Goal: Task Accomplishment & Management: Use online tool/utility

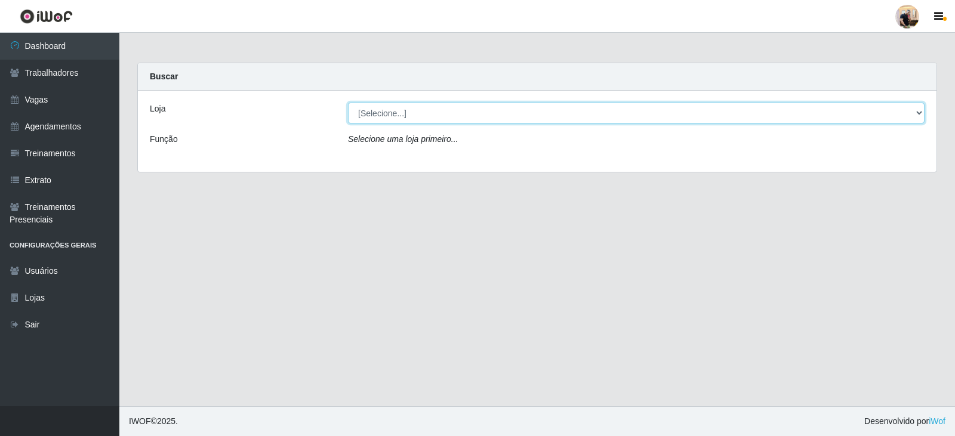
click at [385, 109] on select "[Selecione...] SuperFácil Atacado - Vale do Sol" at bounding box center [636, 113] width 576 height 21
select select "502"
click at [348, 103] on select "[Selecione...] SuperFácil Atacado - Vale do Sol" at bounding box center [636, 113] width 576 height 21
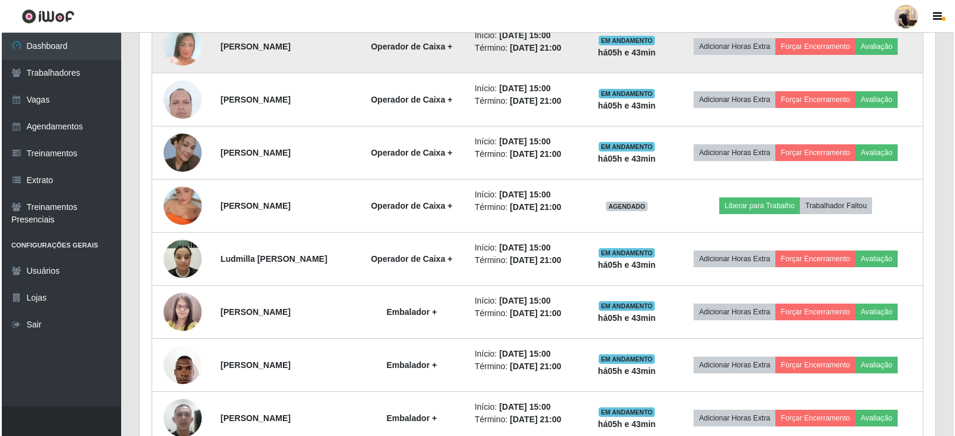
scroll to position [716, 0]
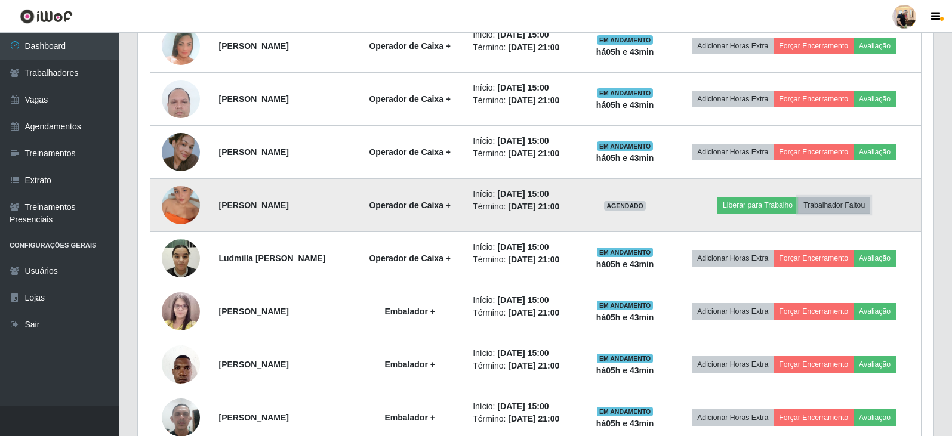
click at [853, 208] on button "Trabalhador Faltou" at bounding box center [834, 205] width 72 height 17
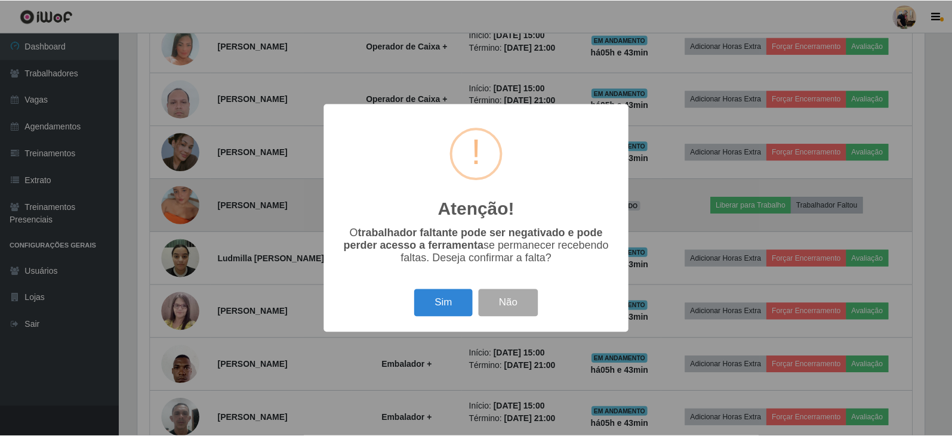
scroll to position [248, 789]
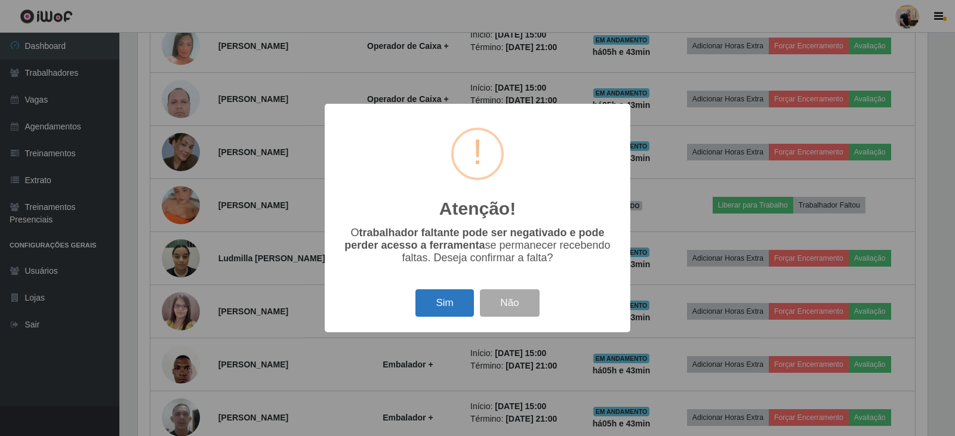
click at [448, 300] on button "Sim" at bounding box center [444, 303] width 58 height 28
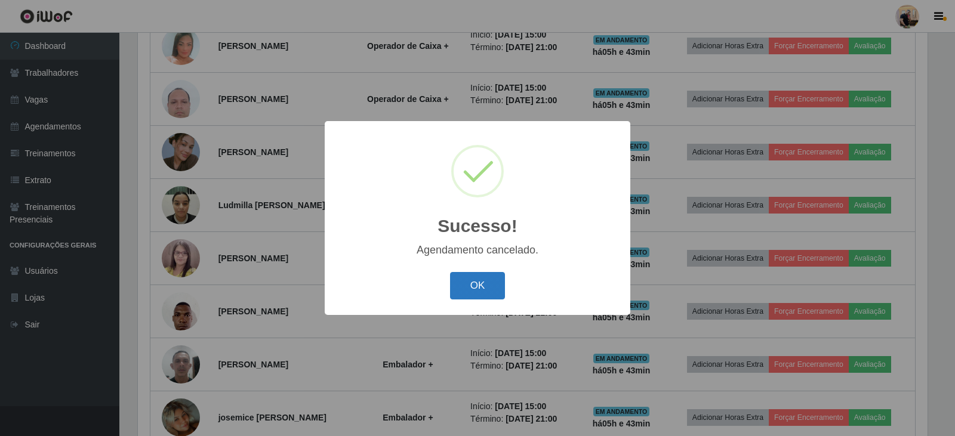
click at [480, 293] on button "OK" at bounding box center [477, 286] width 55 height 28
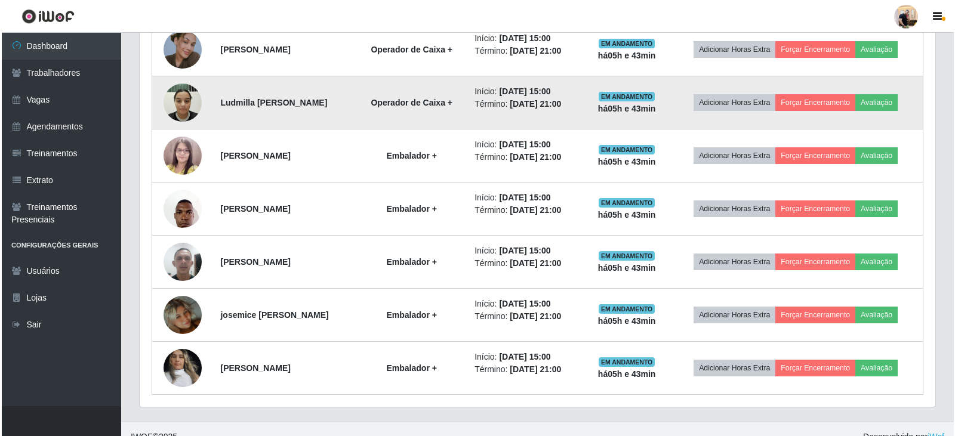
scroll to position [834, 0]
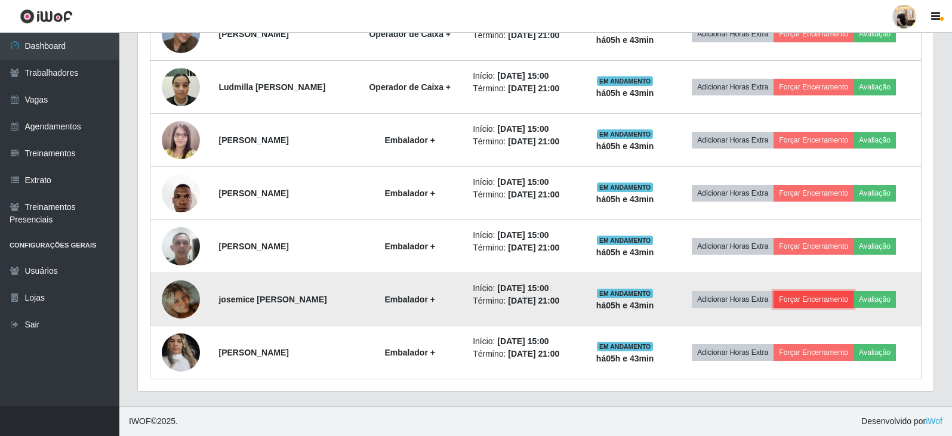
click at [836, 301] on button "Forçar Encerramento" at bounding box center [813, 299] width 80 height 17
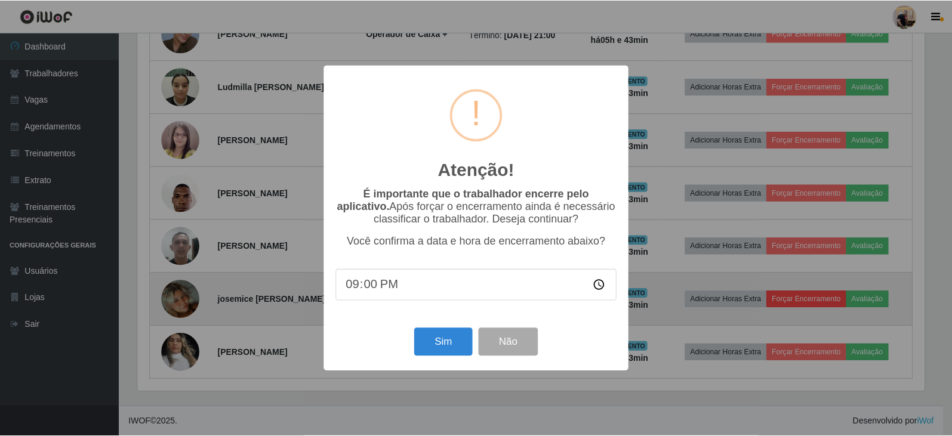
scroll to position [248, 789]
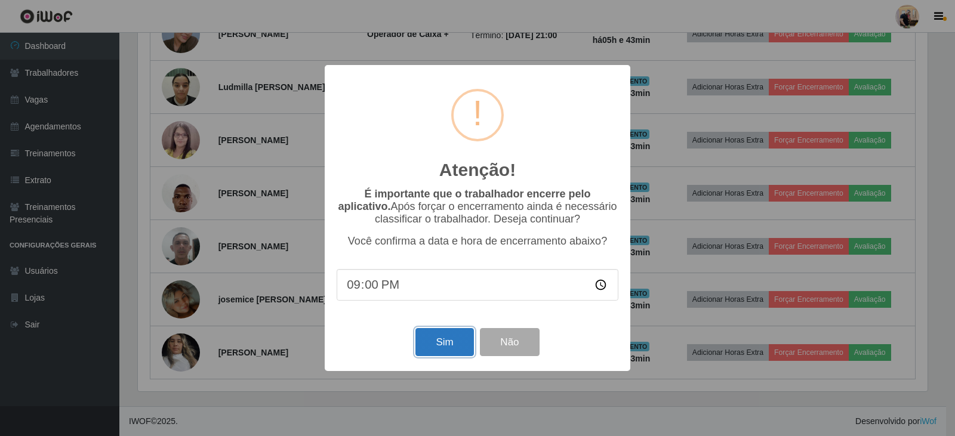
click at [450, 350] on button "Sim" at bounding box center [444, 342] width 58 height 28
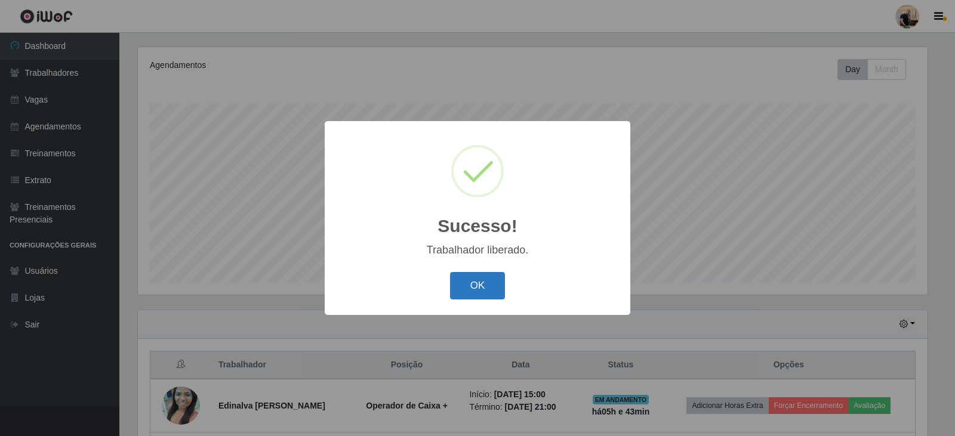
click at [473, 292] on button "OK" at bounding box center [477, 286] width 55 height 28
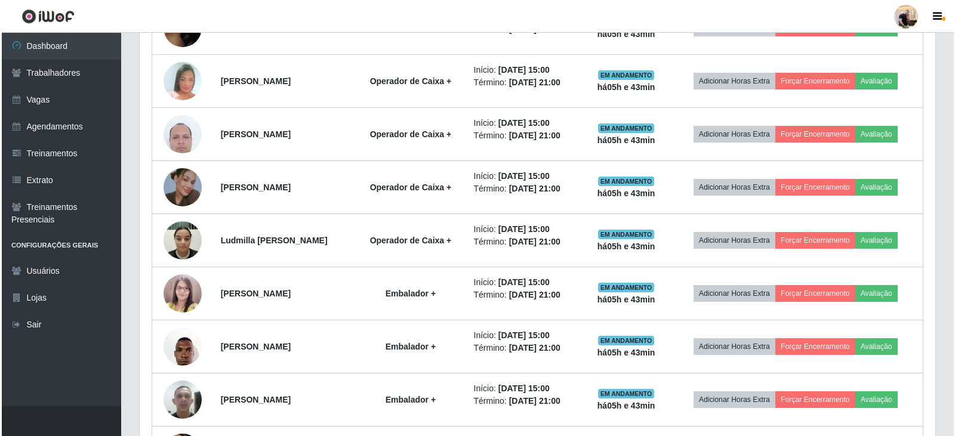
scroll to position [781, 0]
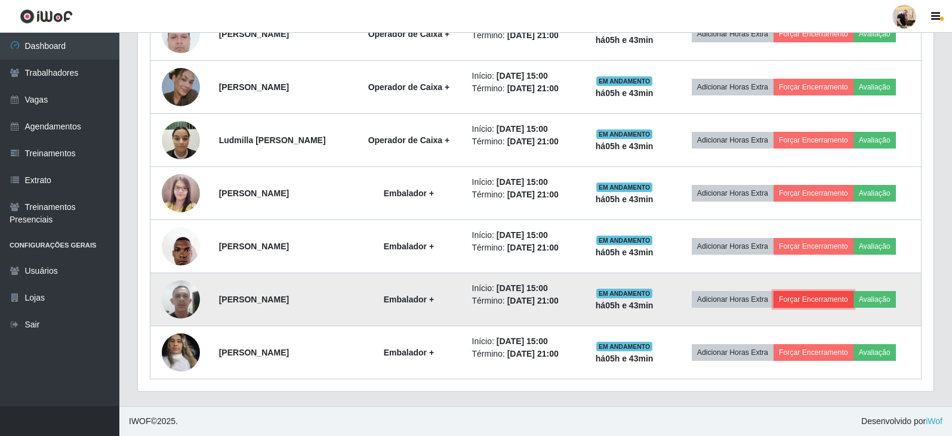
click at [846, 298] on button "Forçar Encerramento" at bounding box center [813, 299] width 80 height 17
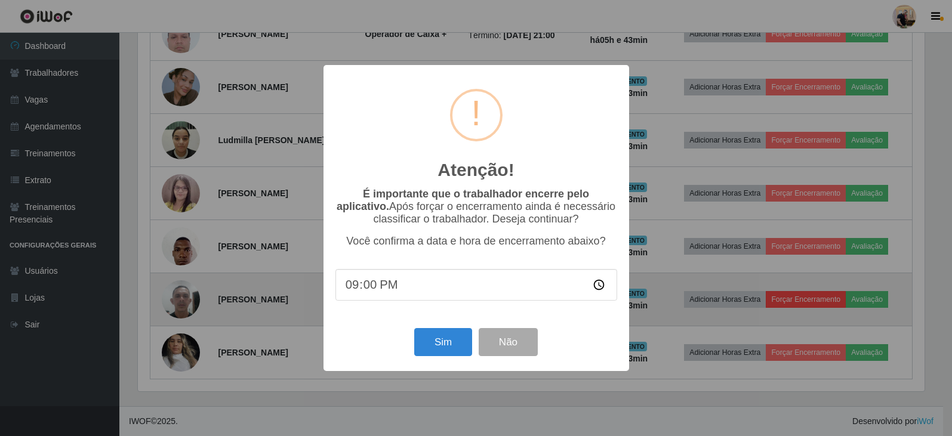
scroll to position [248, 789]
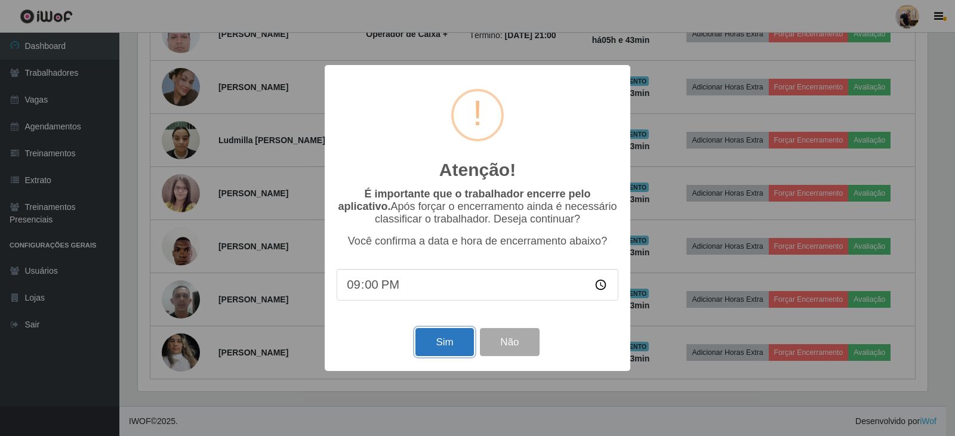
click at [443, 340] on button "Sim" at bounding box center [444, 342] width 58 height 28
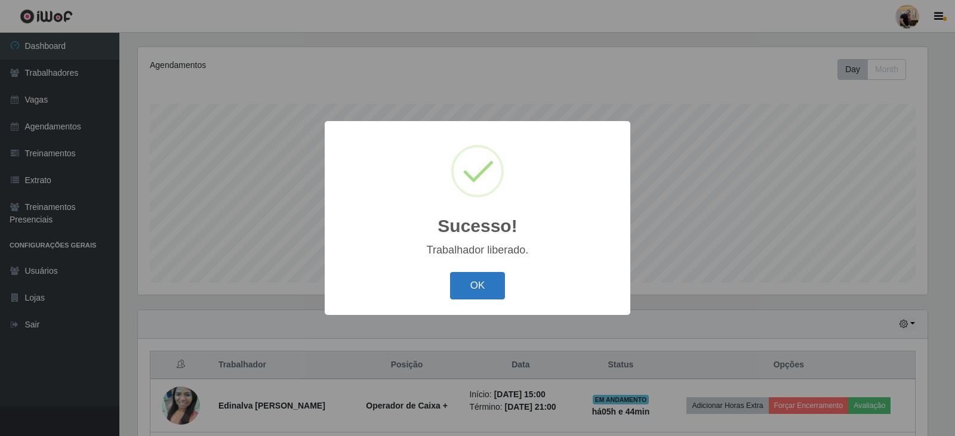
click at [470, 286] on button "OK" at bounding box center [477, 286] width 55 height 28
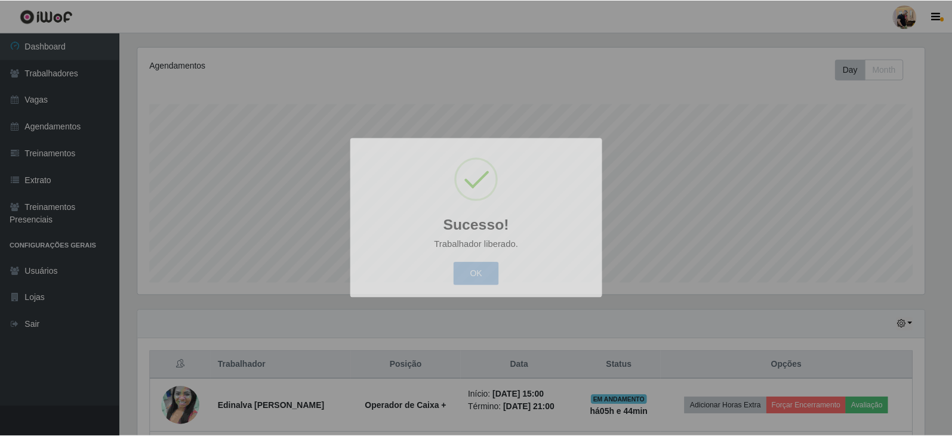
scroll to position [0, 0]
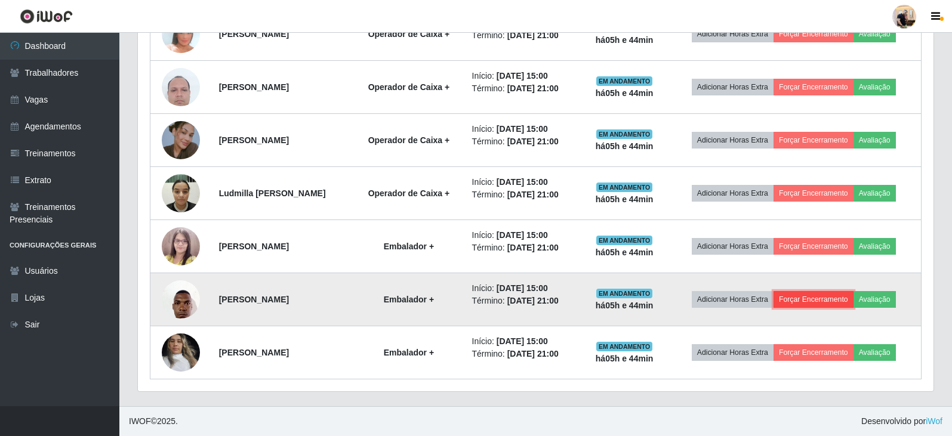
click at [819, 295] on button "Forçar Encerramento" at bounding box center [813, 299] width 80 height 17
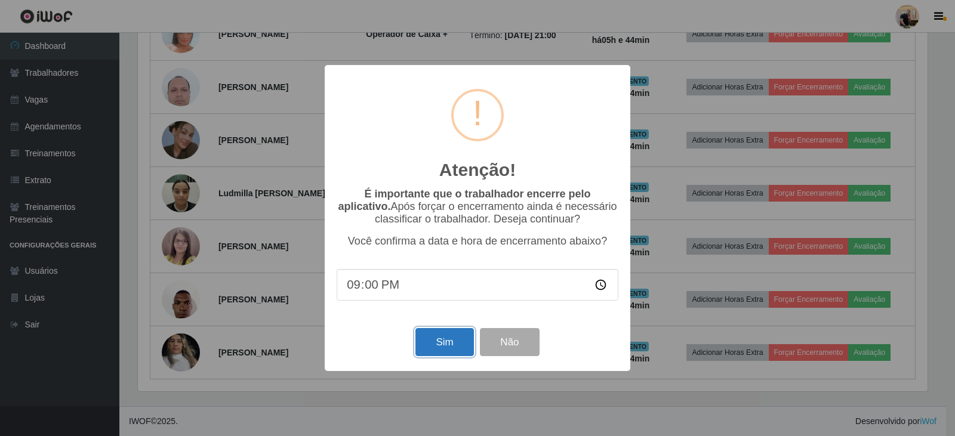
click at [439, 344] on button "Sim" at bounding box center [444, 342] width 58 height 28
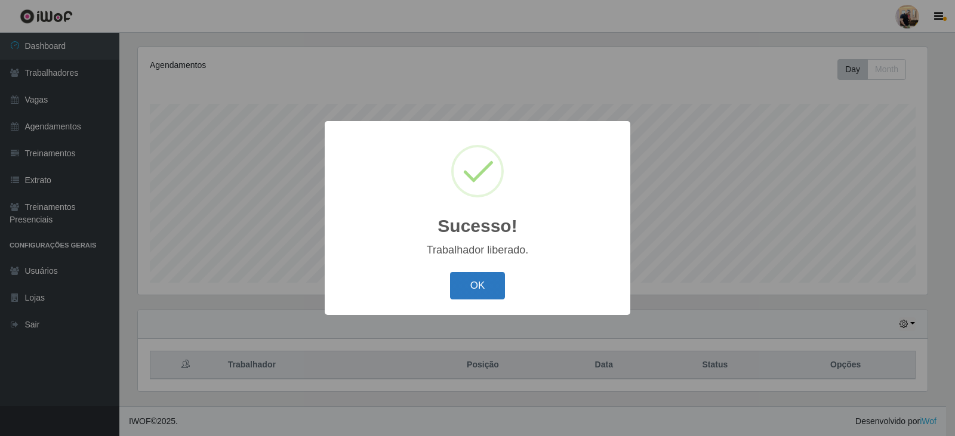
click at [474, 292] on button "OK" at bounding box center [477, 286] width 55 height 28
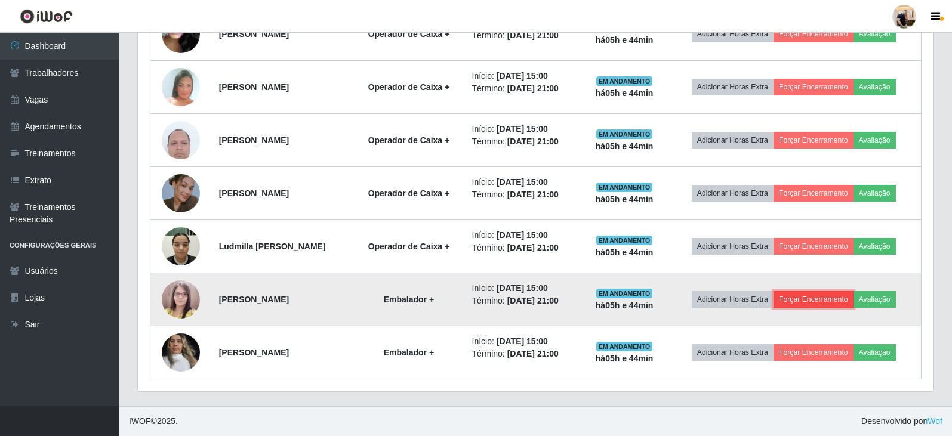
click at [829, 298] on button "Forçar Encerramento" at bounding box center [813, 299] width 80 height 17
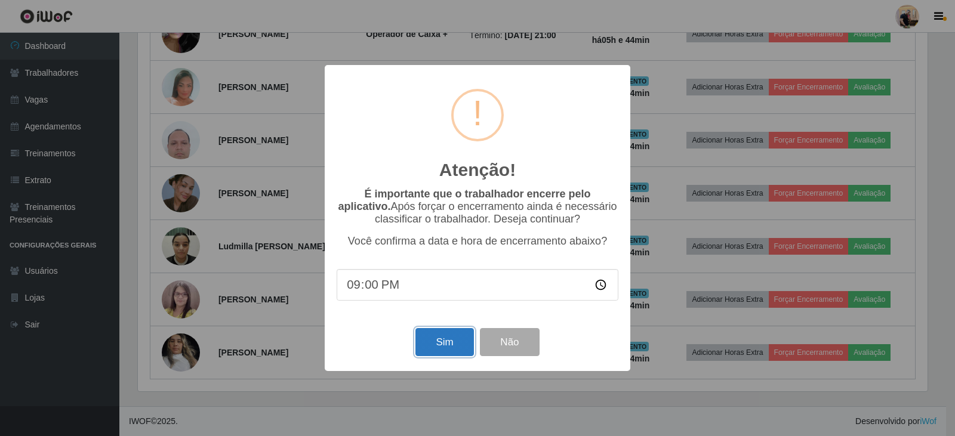
click at [451, 341] on button "Sim" at bounding box center [444, 342] width 58 height 28
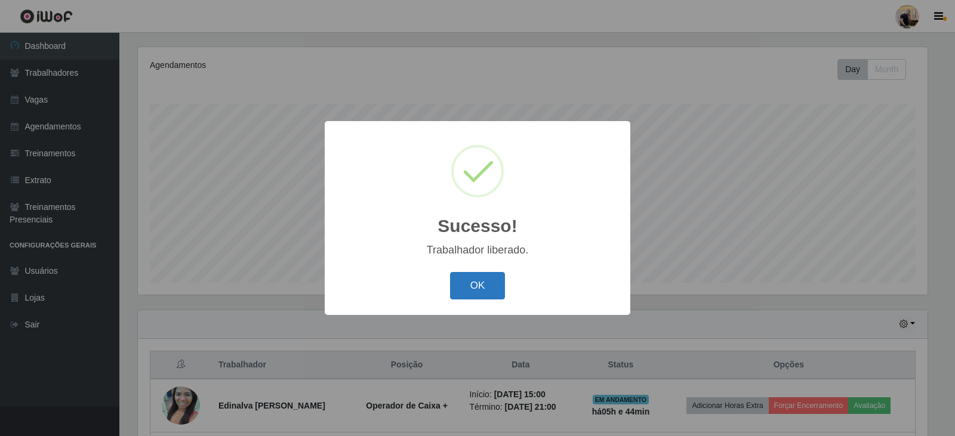
click at [475, 287] on button "OK" at bounding box center [477, 286] width 55 height 28
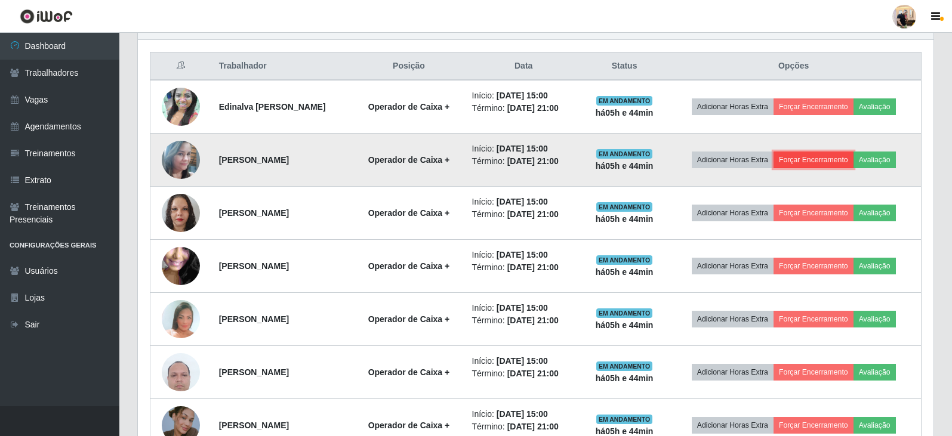
click at [807, 155] on button "Forçar Encerramento" at bounding box center [813, 160] width 80 height 17
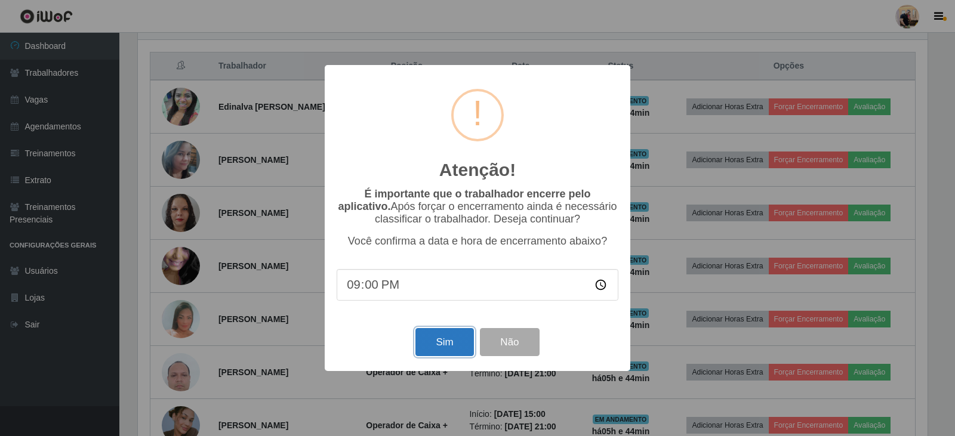
click at [445, 347] on button "Sim" at bounding box center [444, 342] width 58 height 28
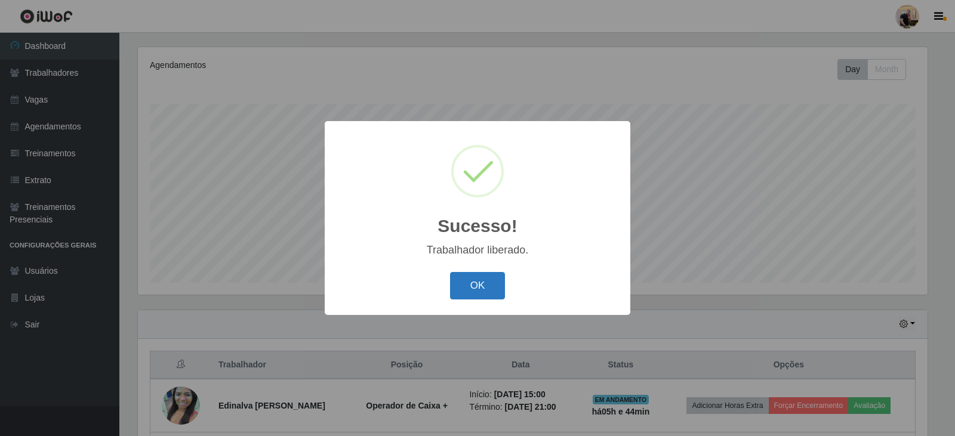
click at [485, 274] on button "OK" at bounding box center [477, 286] width 55 height 28
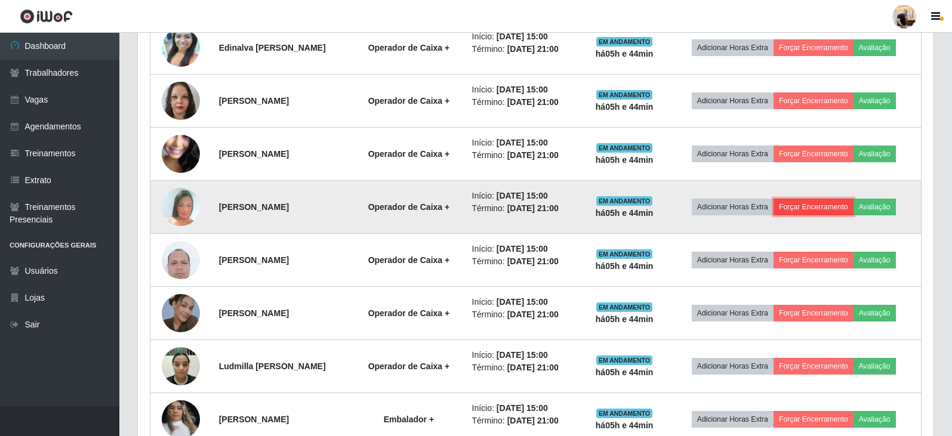
click at [827, 200] on button "Forçar Encerramento" at bounding box center [813, 207] width 80 height 17
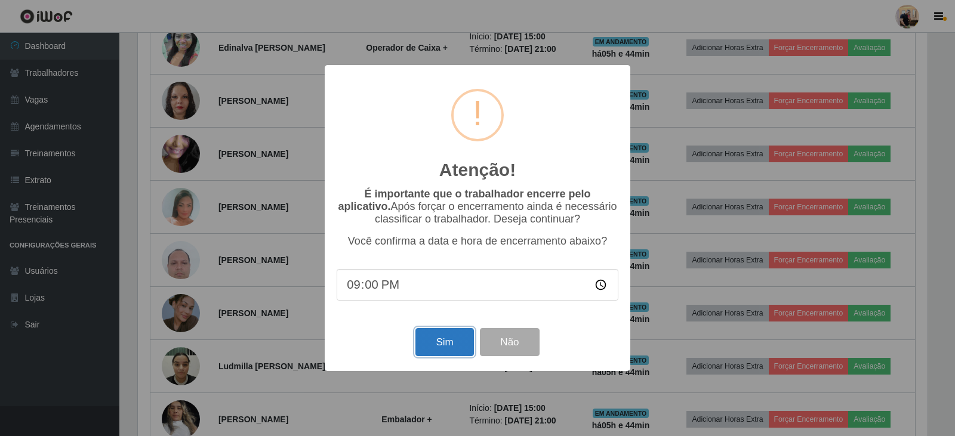
click at [425, 341] on button "Sim" at bounding box center [444, 342] width 58 height 28
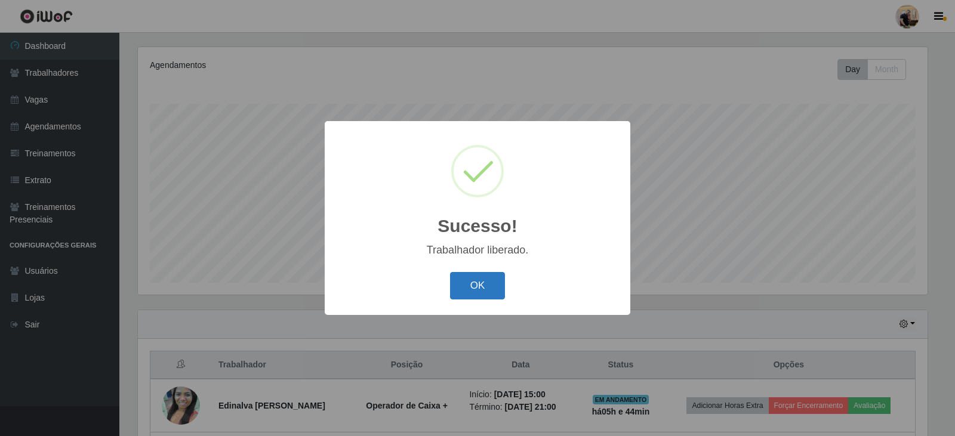
click at [484, 279] on button "OK" at bounding box center [477, 286] width 55 height 28
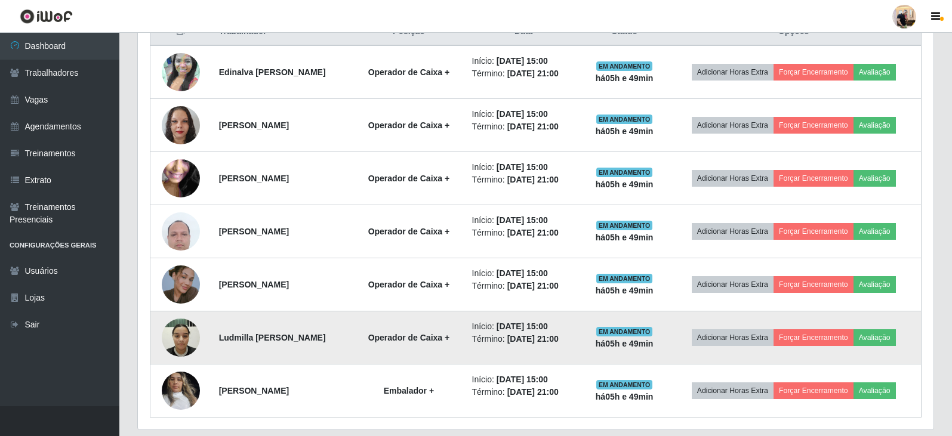
scroll to position [456, 0]
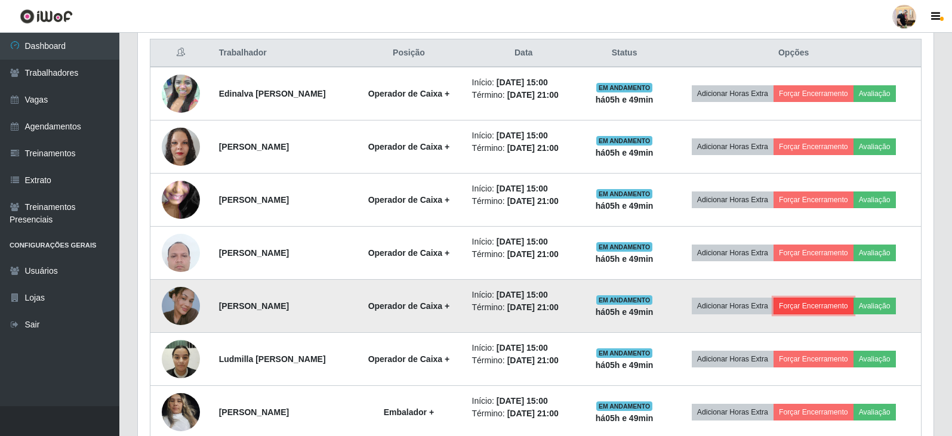
click at [844, 306] on button "Forçar Encerramento" at bounding box center [813, 306] width 80 height 17
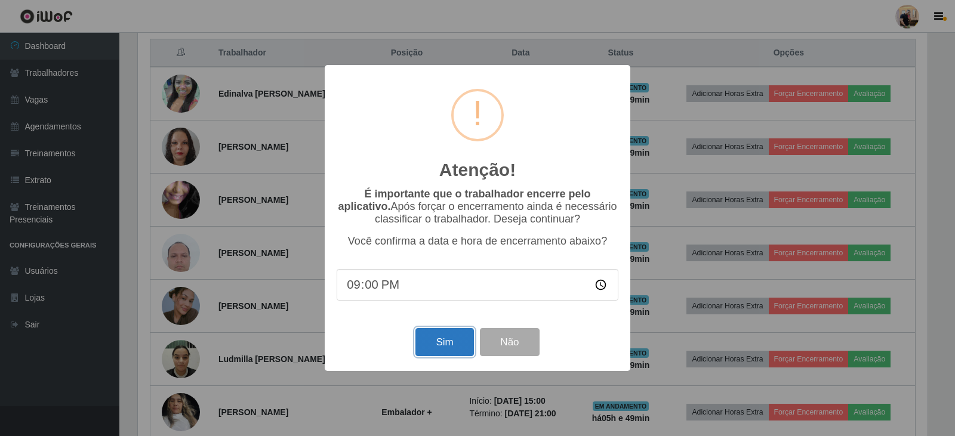
click at [459, 344] on button "Sim" at bounding box center [444, 342] width 58 height 28
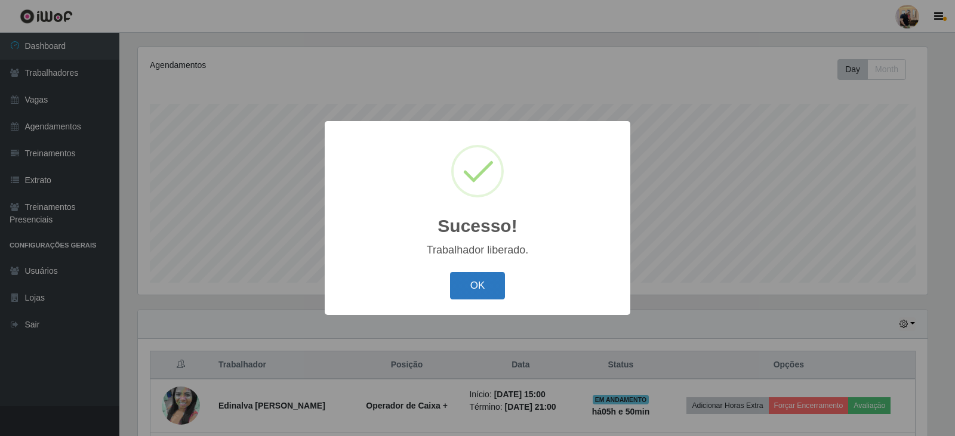
click at [462, 281] on button "OK" at bounding box center [477, 286] width 55 height 28
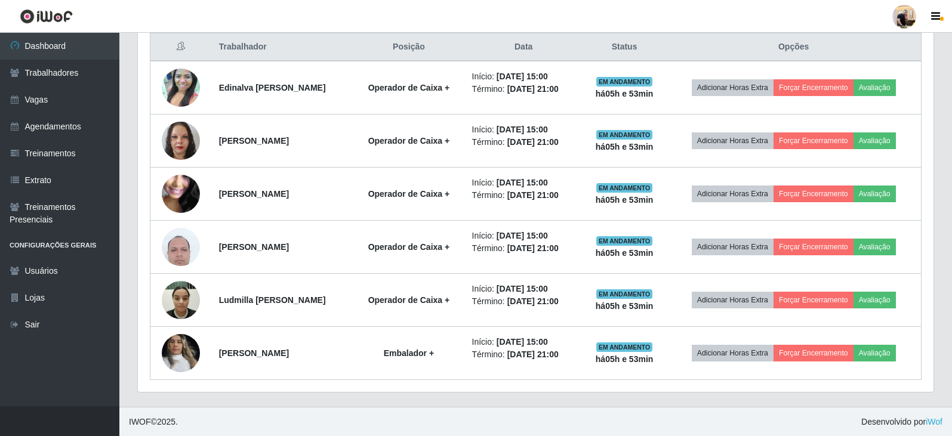
scroll to position [462, 0]
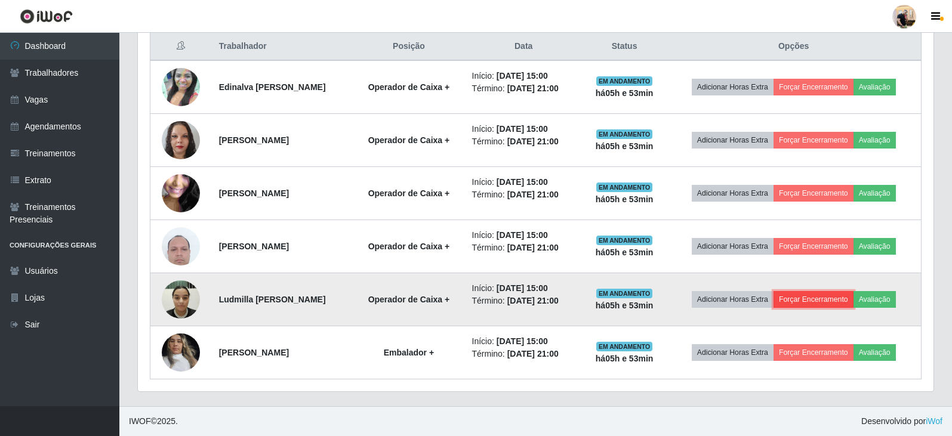
click at [827, 300] on button "Forçar Encerramento" at bounding box center [813, 299] width 80 height 17
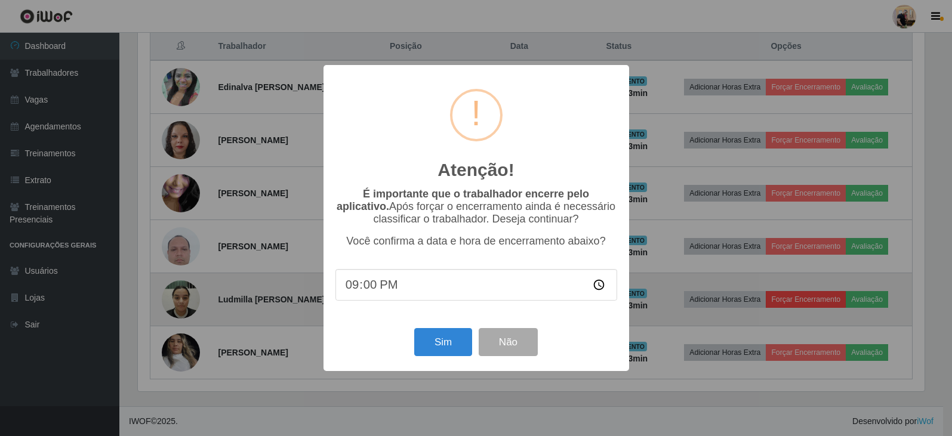
scroll to position [248, 789]
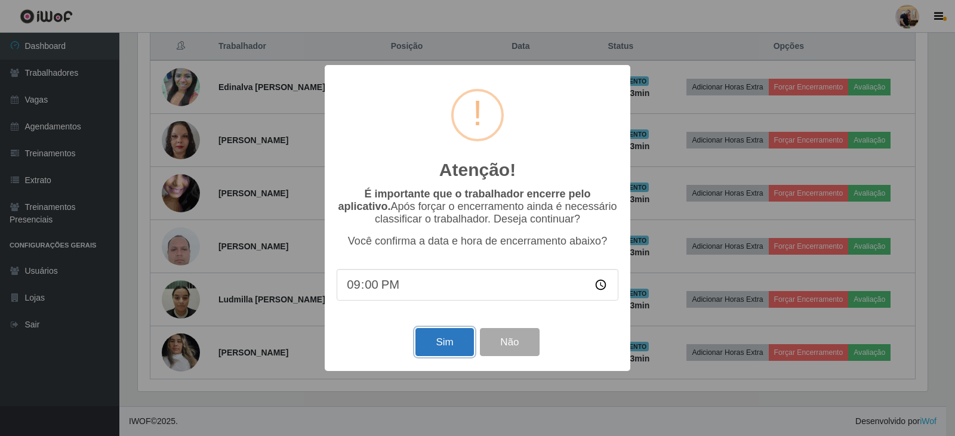
click at [455, 344] on button "Sim" at bounding box center [444, 342] width 58 height 28
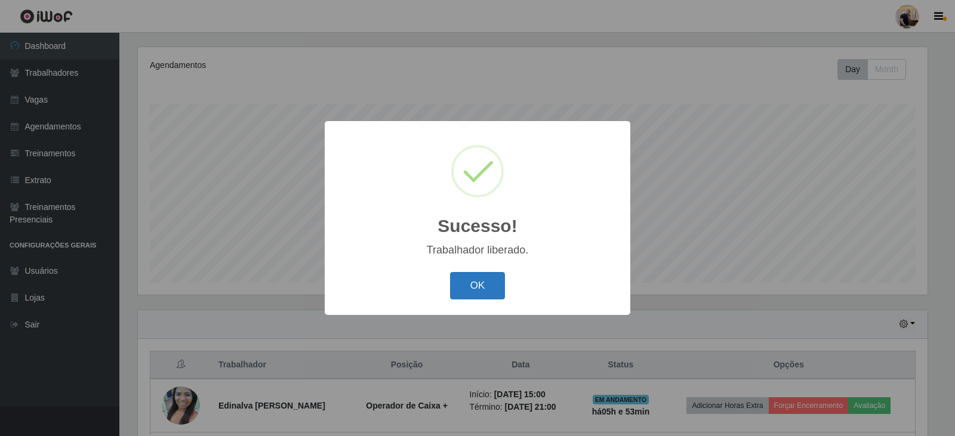
click at [488, 279] on button "OK" at bounding box center [477, 286] width 55 height 28
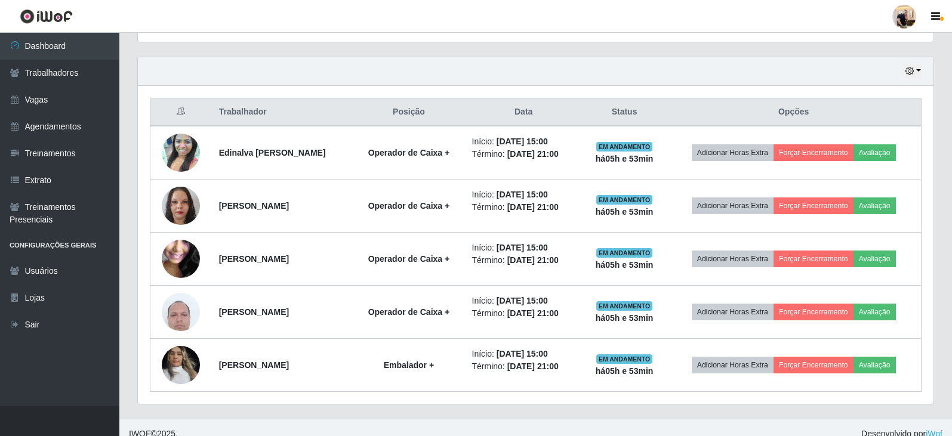
scroll to position [409, 0]
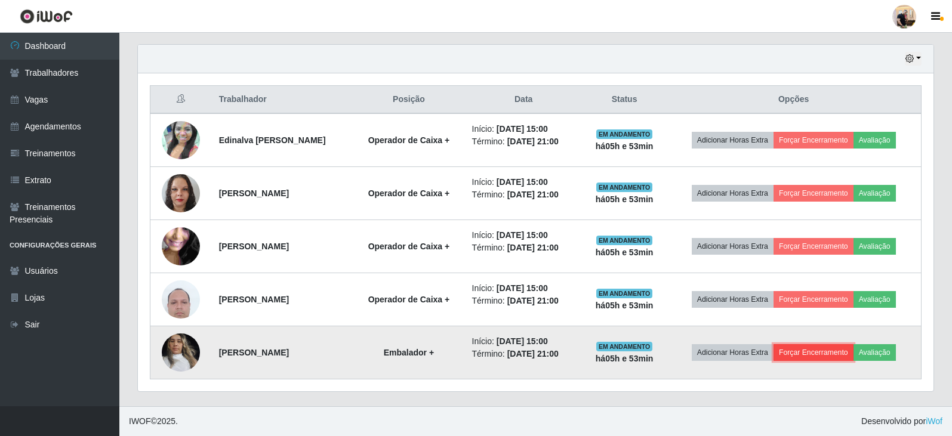
click at [812, 352] on button "Forçar Encerramento" at bounding box center [813, 352] width 80 height 17
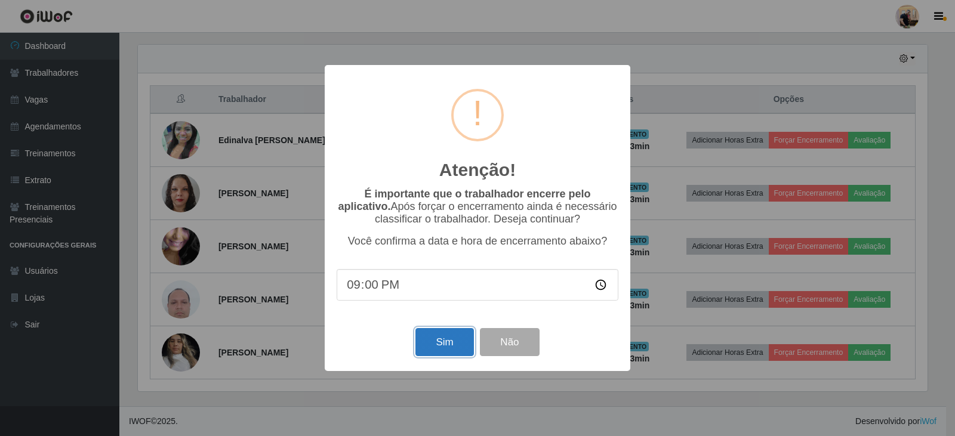
click at [465, 343] on button "Sim" at bounding box center [444, 342] width 58 height 28
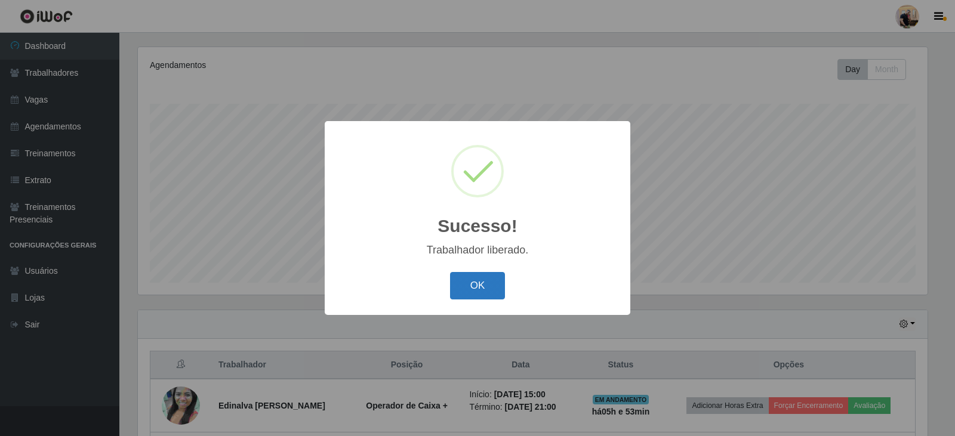
click at [477, 282] on button "OK" at bounding box center [477, 286] width 55 height 28
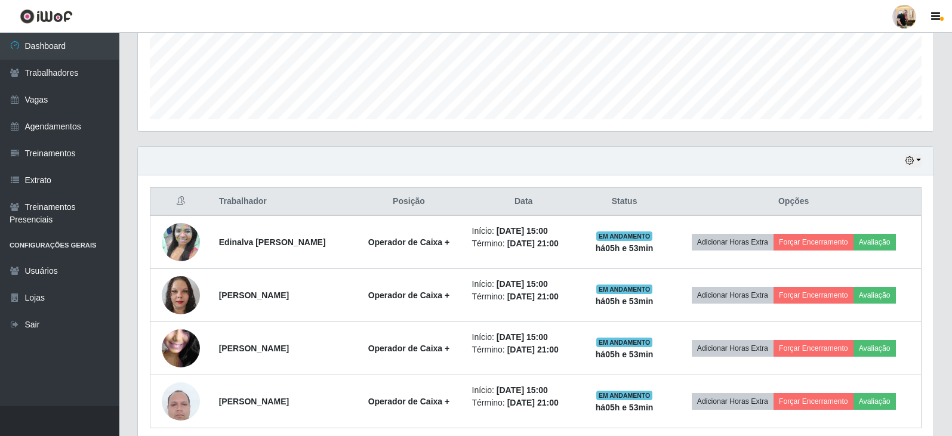
scroll to position [356, 0]
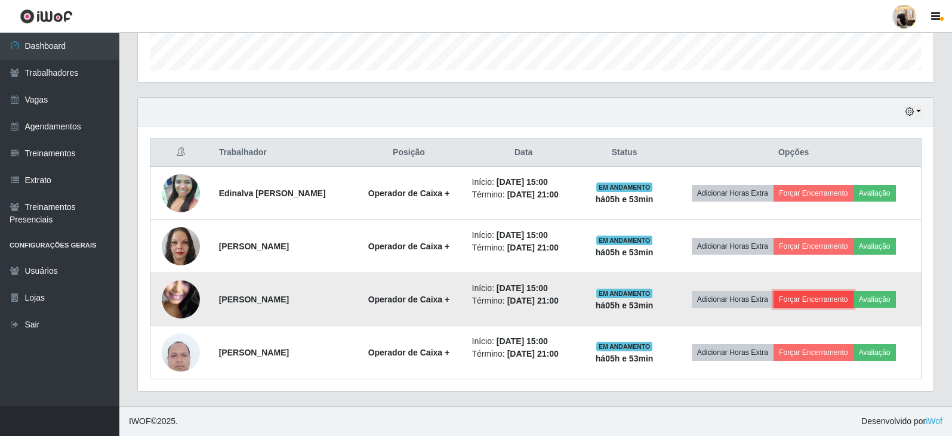
click at [830, 298] on button "Forçar Encerramento" at bounding box center [813, 299] width 80 height 17
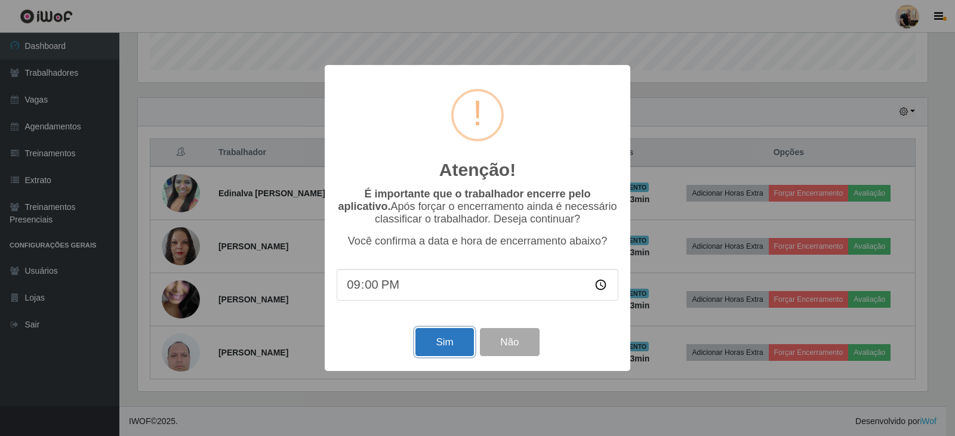
click at [443, 342] on button "Sim" at bounding box center [444, 342] width 58 height 28
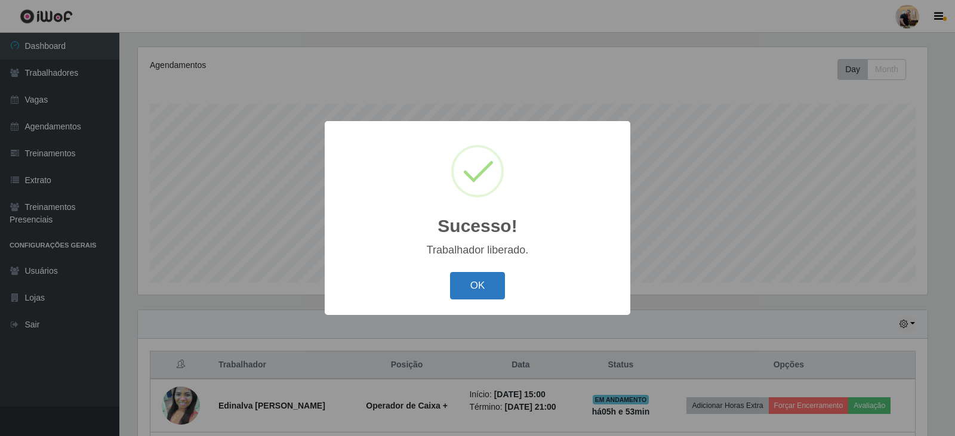
click at [492, 283] on button "OK" at bounding box center [477, 286] width 55 height 28
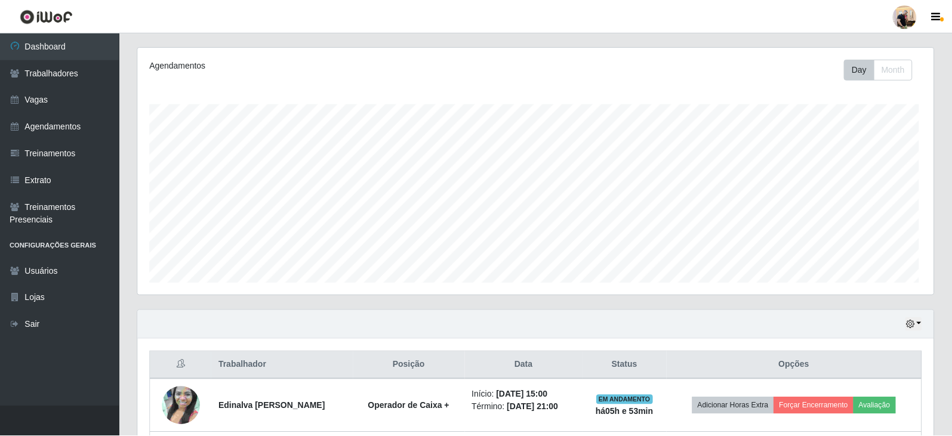
scroll to position [183, 0]
